Goal: Find specific page/section: Find specific page/section

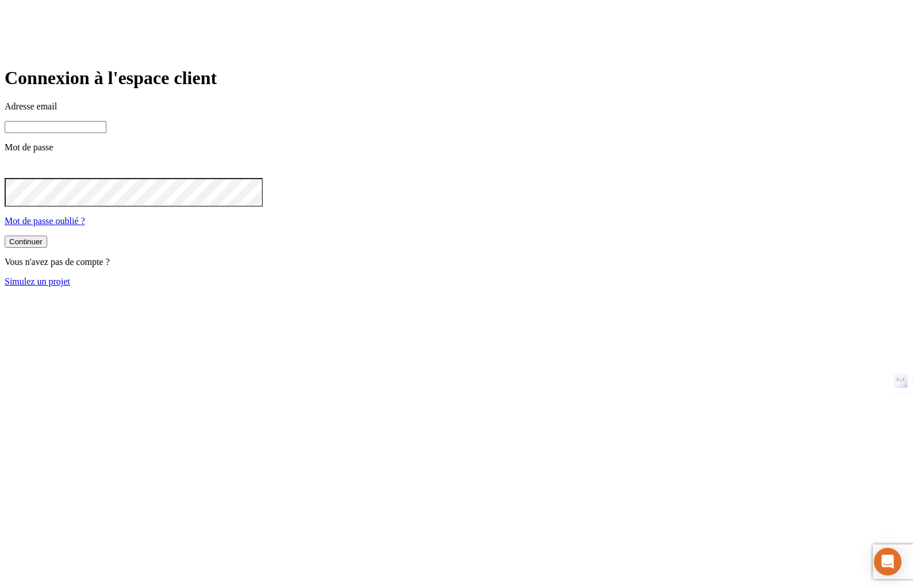
click at [106, 133] on input at bounding box center [56, 127] width 102 height 12
type input "[PERSON_NAME][DOMAIN_NAME][EMAIL_ADDRESS][DOMAIN_NAME]"
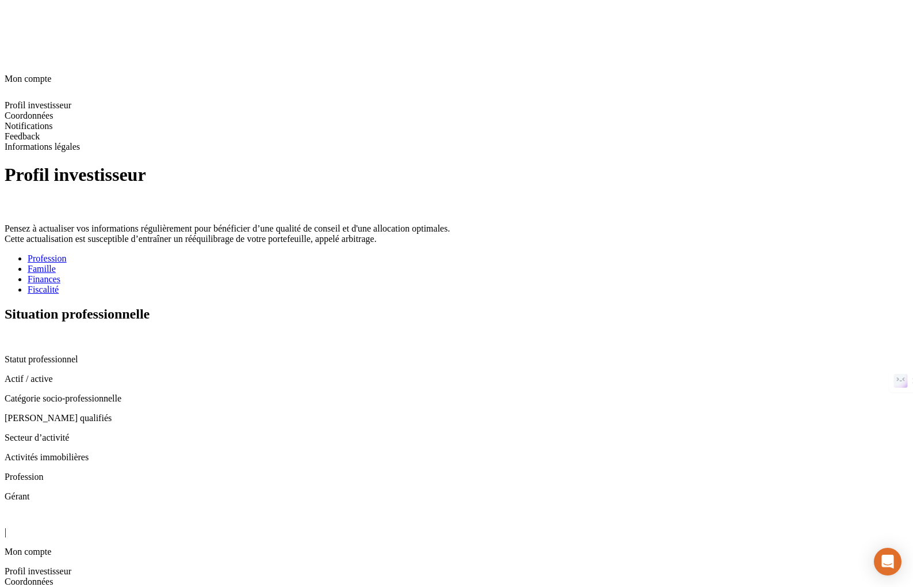
click at [459, 253] on ul "Profession Famille Finances Fiscalité" at bounding box center [457, 273] width 904 height 41
click at [434, 284] on div "Fiscalité" at bounding box center [468, 289] width 881 height 10
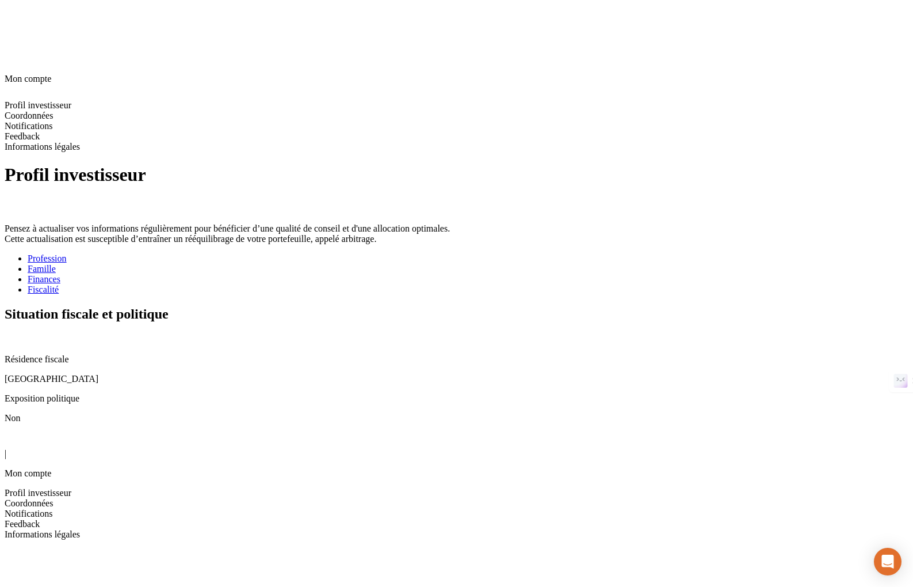
click at [307, 367] on div "Profil investisseur Pensez à actualiser vos informations régulièrement pour bén…" at bounding box center [457, 293] width 904 height 258
